Goal: Transaction & Acquisition: Subscribe to service/newsletter

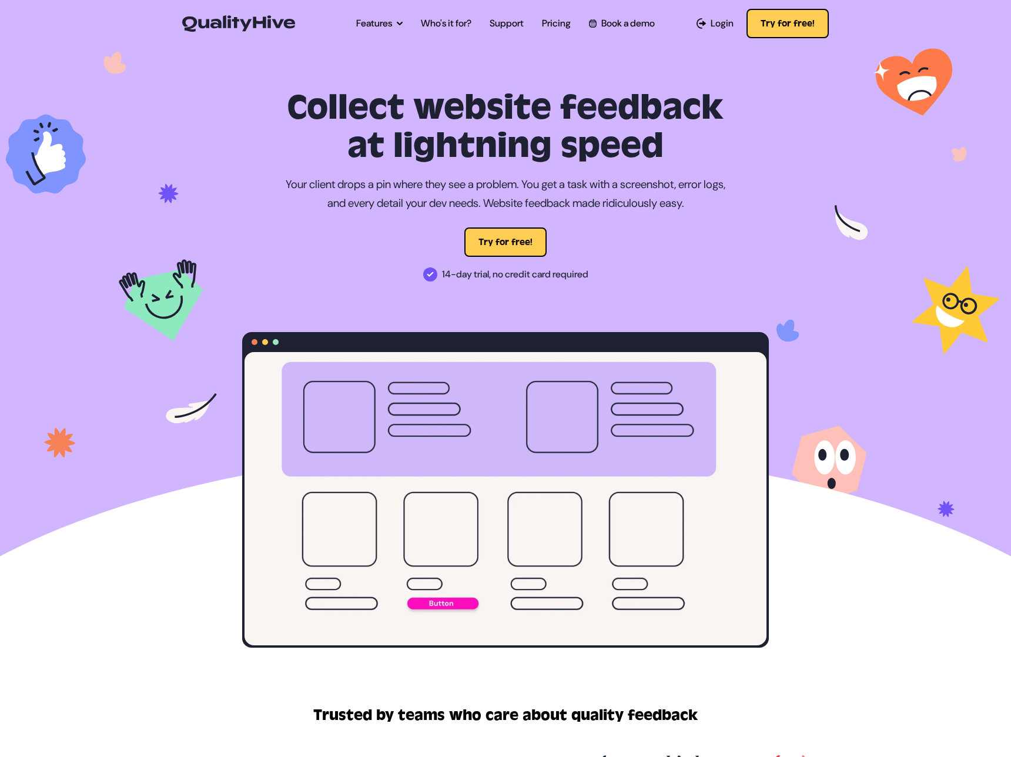
click at [542, 28] on ul "Features Automatic Screenshot Capturing Browser Information Capturing Video Rec…" at bounding box center [505, 23] width 317 height 33
click at [552, 22] on link "Pricing" at bounding box center [556, 23] width 29 height 14
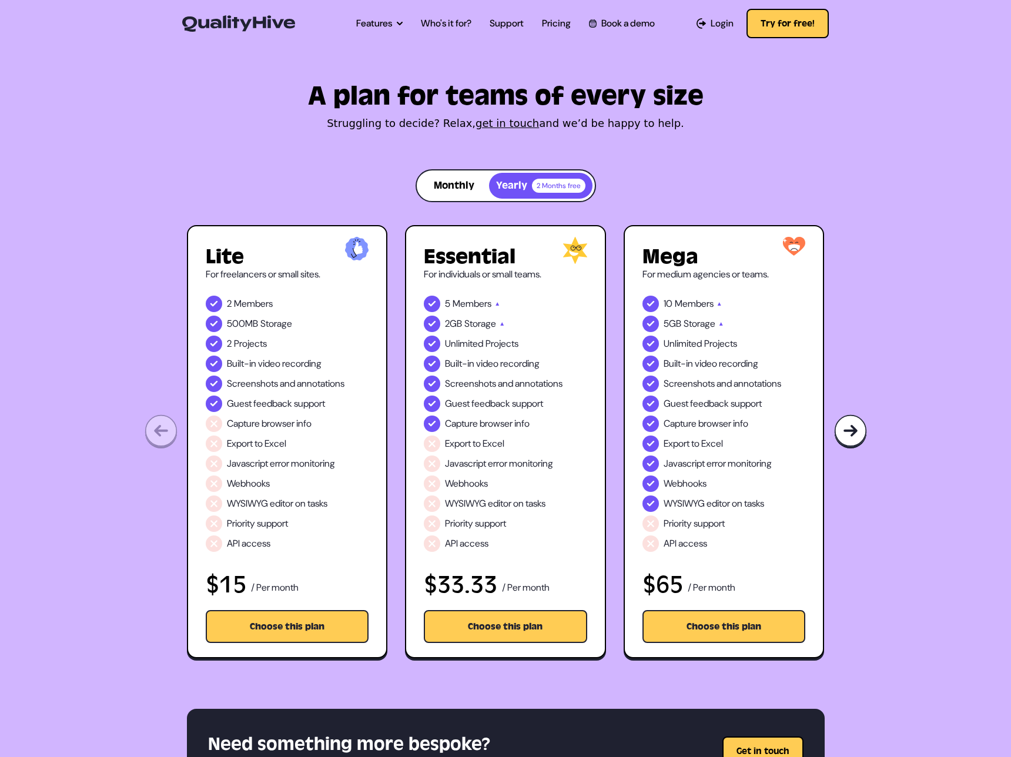
click at [267, 22] on img at bounding box center [238, 23] width 113 height 16
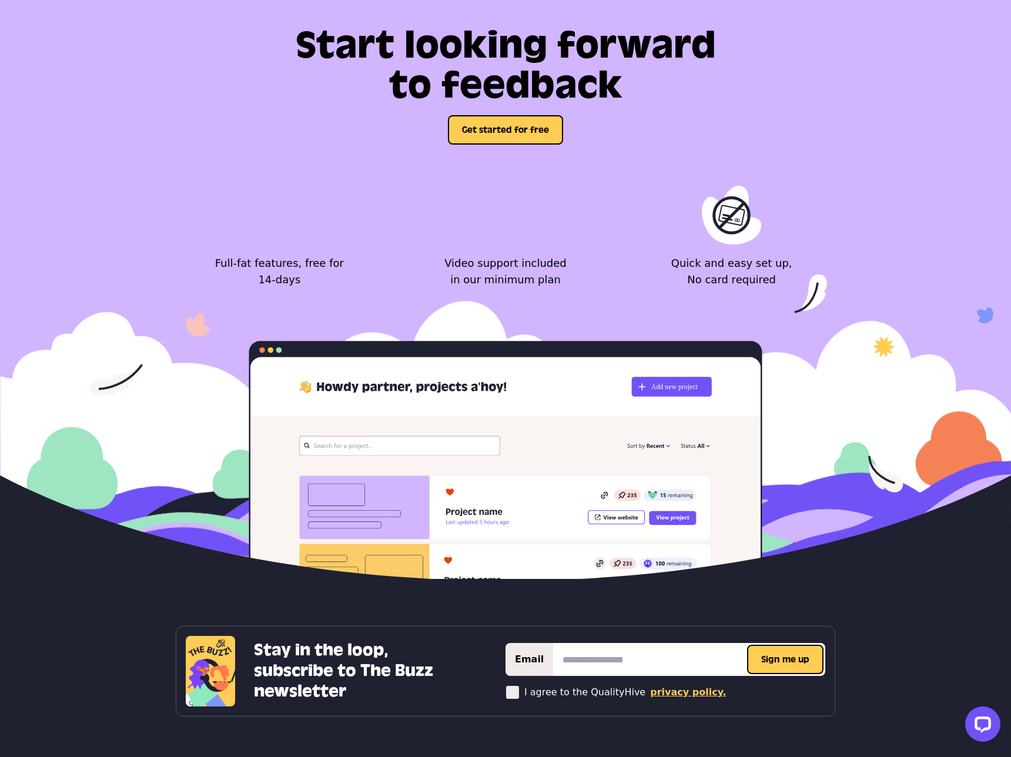
scroll to position [4586, 0]
